Goal: Navigation & Orientation: Find specific page/section

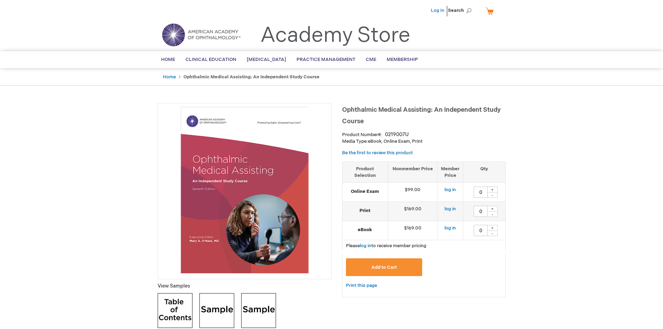
click at [441, 11] on link "Log In" at bounding box center [438, 11] width 14 height 6
click at [171, 64] on link "Home" at bounding box center [168, 59] width 24 height 17
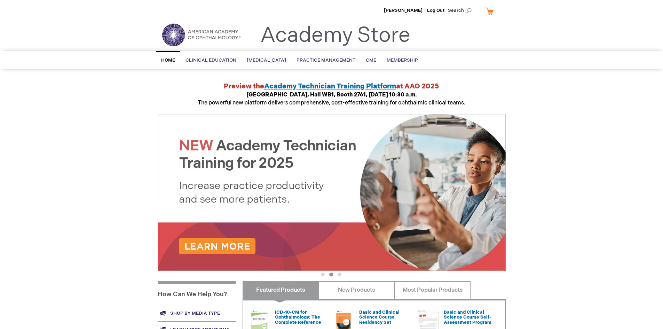
click at [492, 9] on link "My Cart" at bounding box center [492, 11] width 17 height 12
click at [518, 16] on div "Leila Ballow Log Out Search My Cart CLOSE RECENTLY ADDED ITEM(S) Close There ar…" at bounding box center [331, 12] width 663 height 24
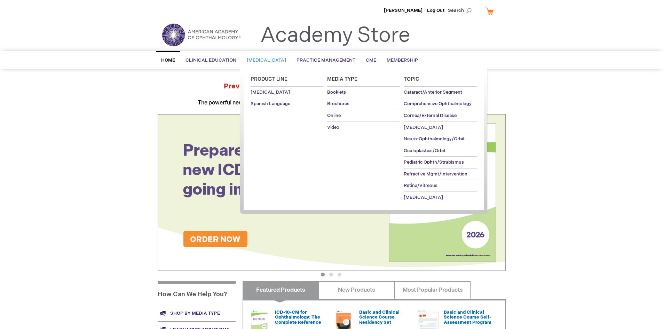
click at [269, 55] on link "Patient Education" at bounding box center [266, 60] width 50 height 17
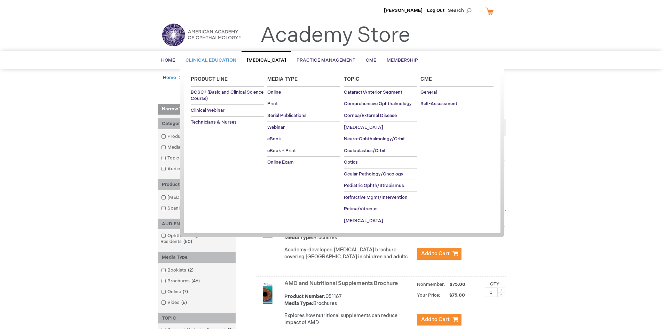
click at [218, 56] on link "Clinical Education" at bounding box center [210, 60] width 61 height 17
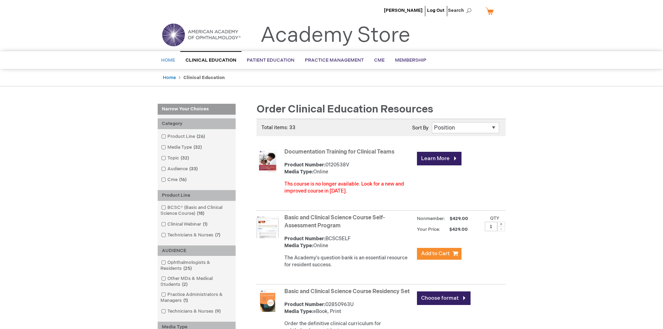
click at [169, 60] on span "Home" at bounding box center [168, 60] width 14 height 6
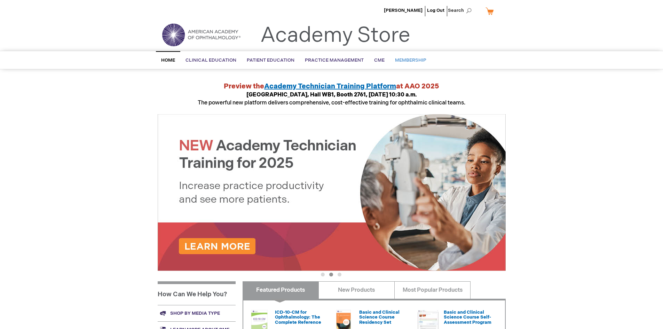
click at [398, 59] on span "Membership" at bounding box center [410, 60] width 31 height 6
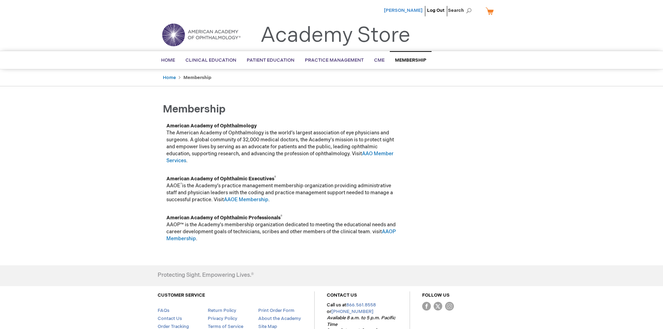
click at [412, 12] on span "[PERSON_NAME]" at bounding box center [403, 11] width 39 height 6
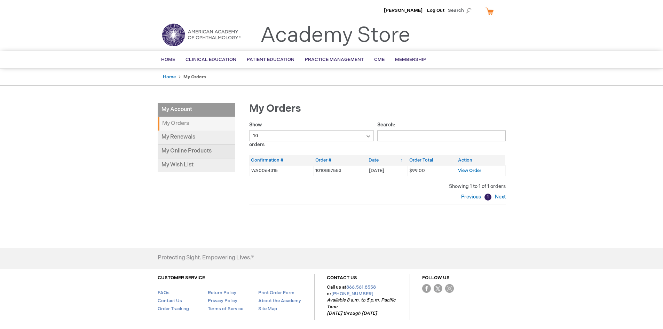
click at [214, 148] on link "My Online Products" at bounding box center [197, 151] width 78 height 14
